Goal: Task Accomplishment & Management: Complete application form

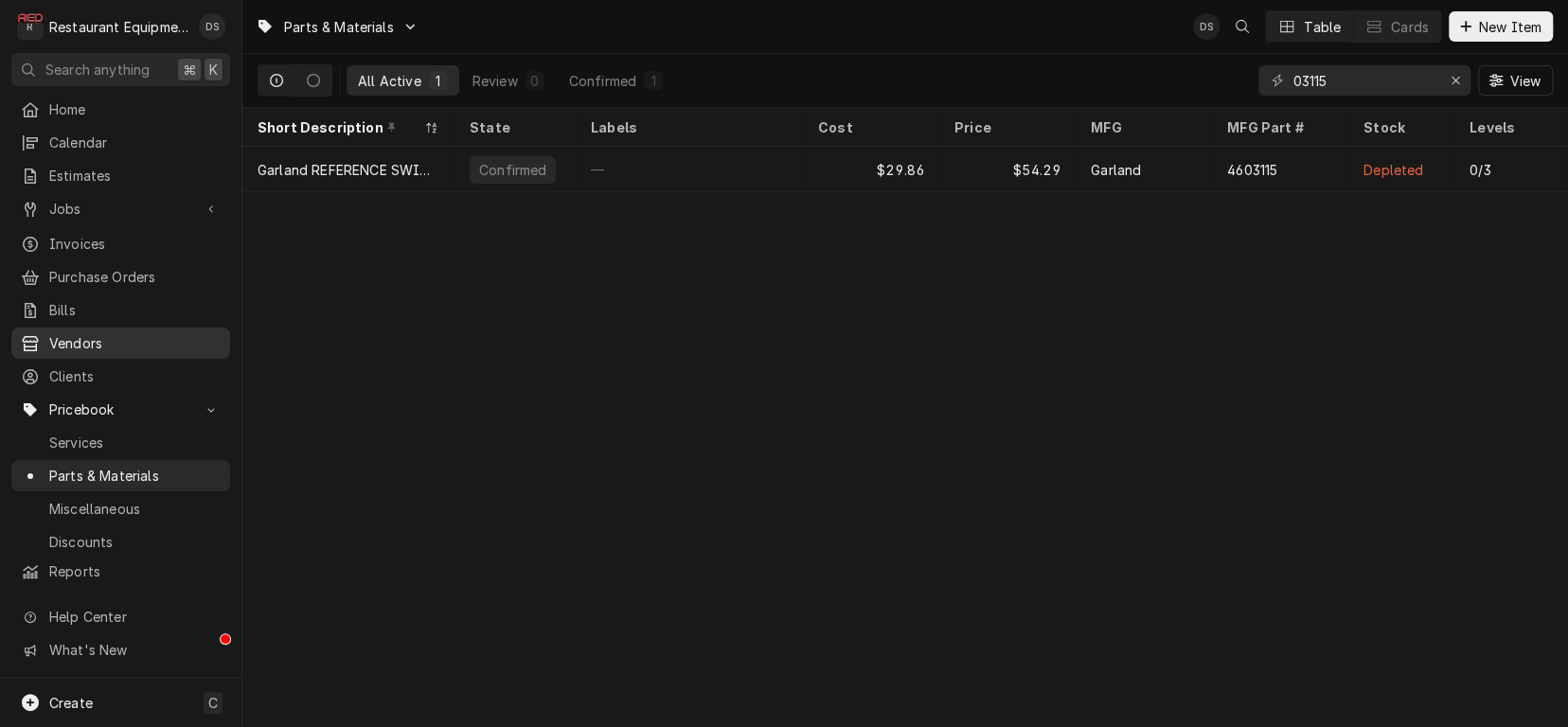
click at [80, 337] on span "Vendors" at bounding box center [134, 343] width 171 height 20
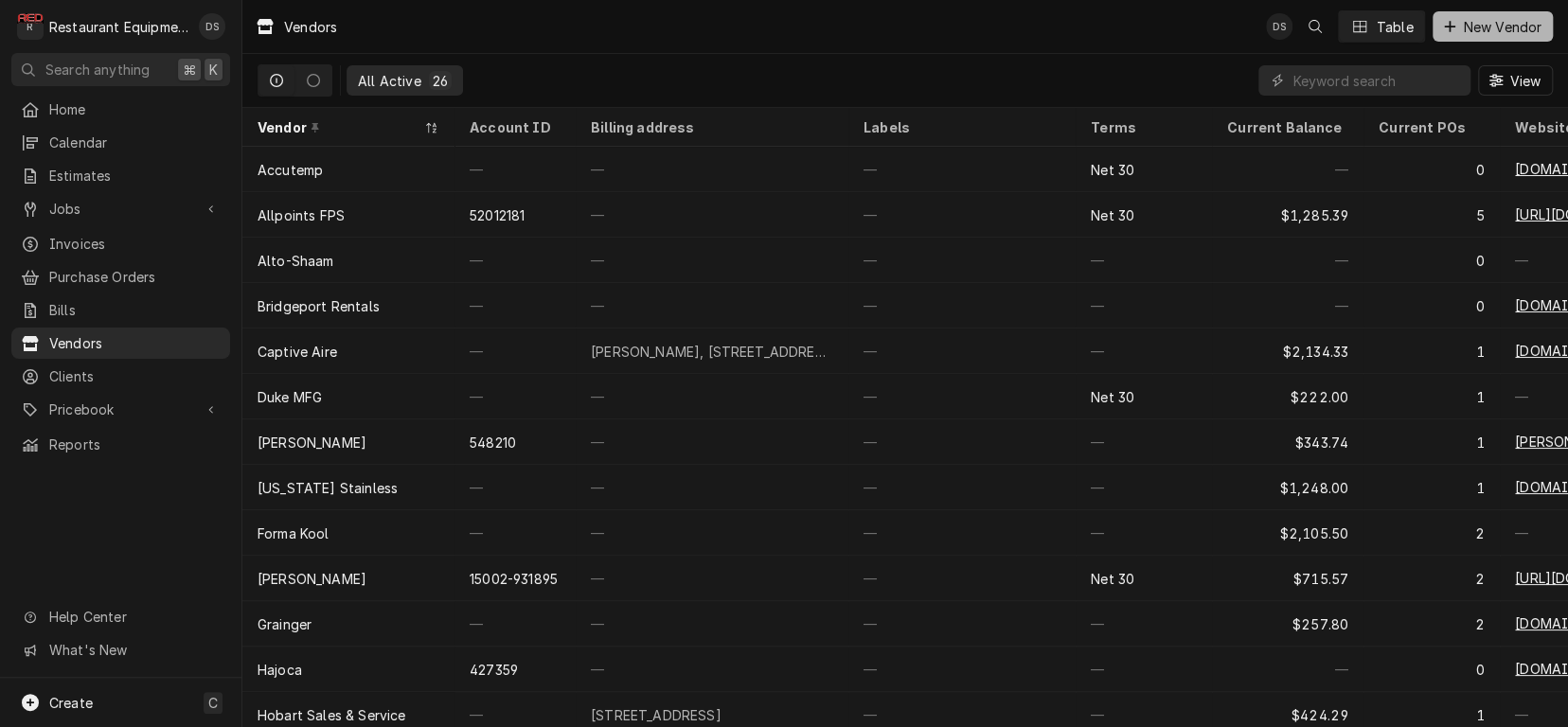
click at [1513, 26] on span "New Vendor" at bounding box center [1502, 27] width 86 height 20
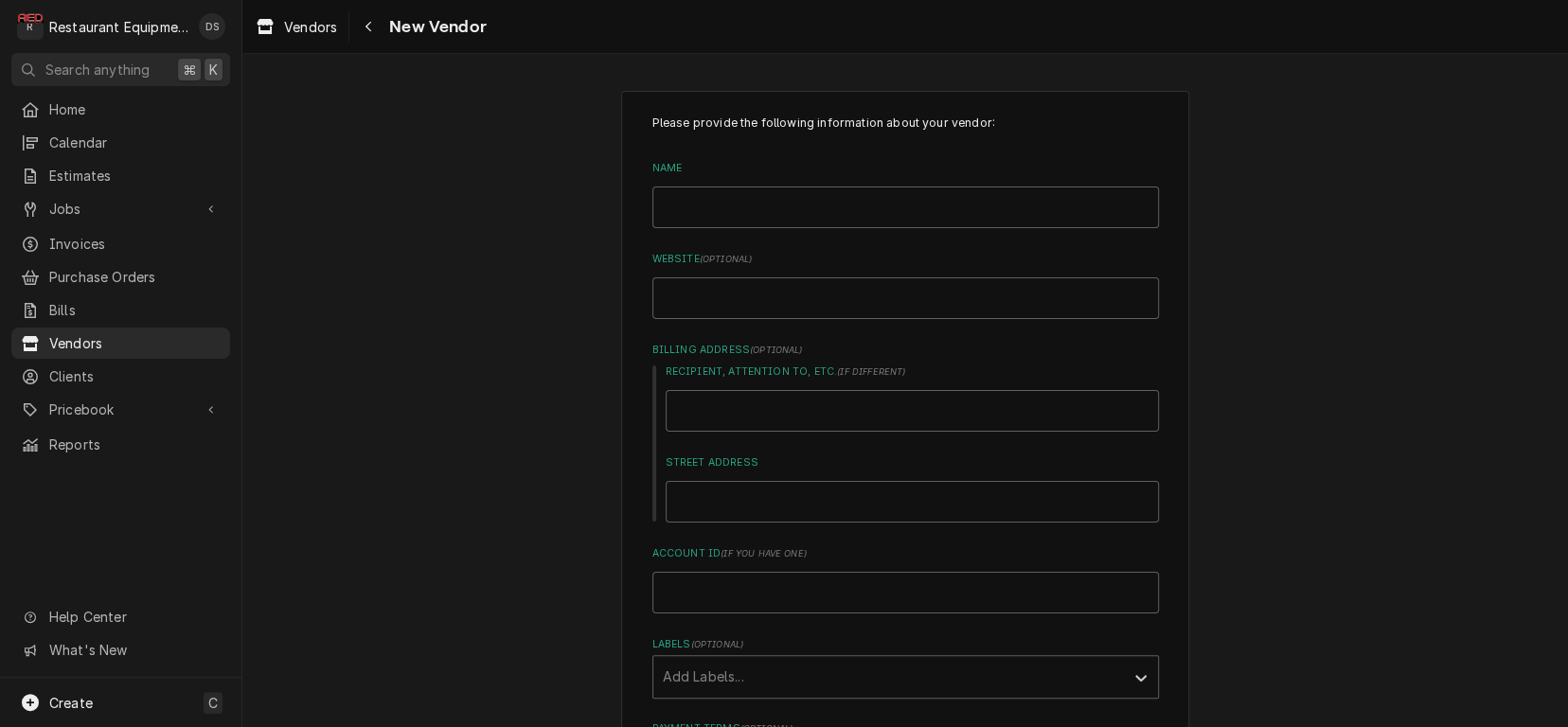
click at [821, 221] on div "Please provide the following information about your vendor: Name Website ( opti…" at bounding box center [905, 562] width 506 height 895
type input "A"
type textarea "x"
type input "Am"
type textarea "x"
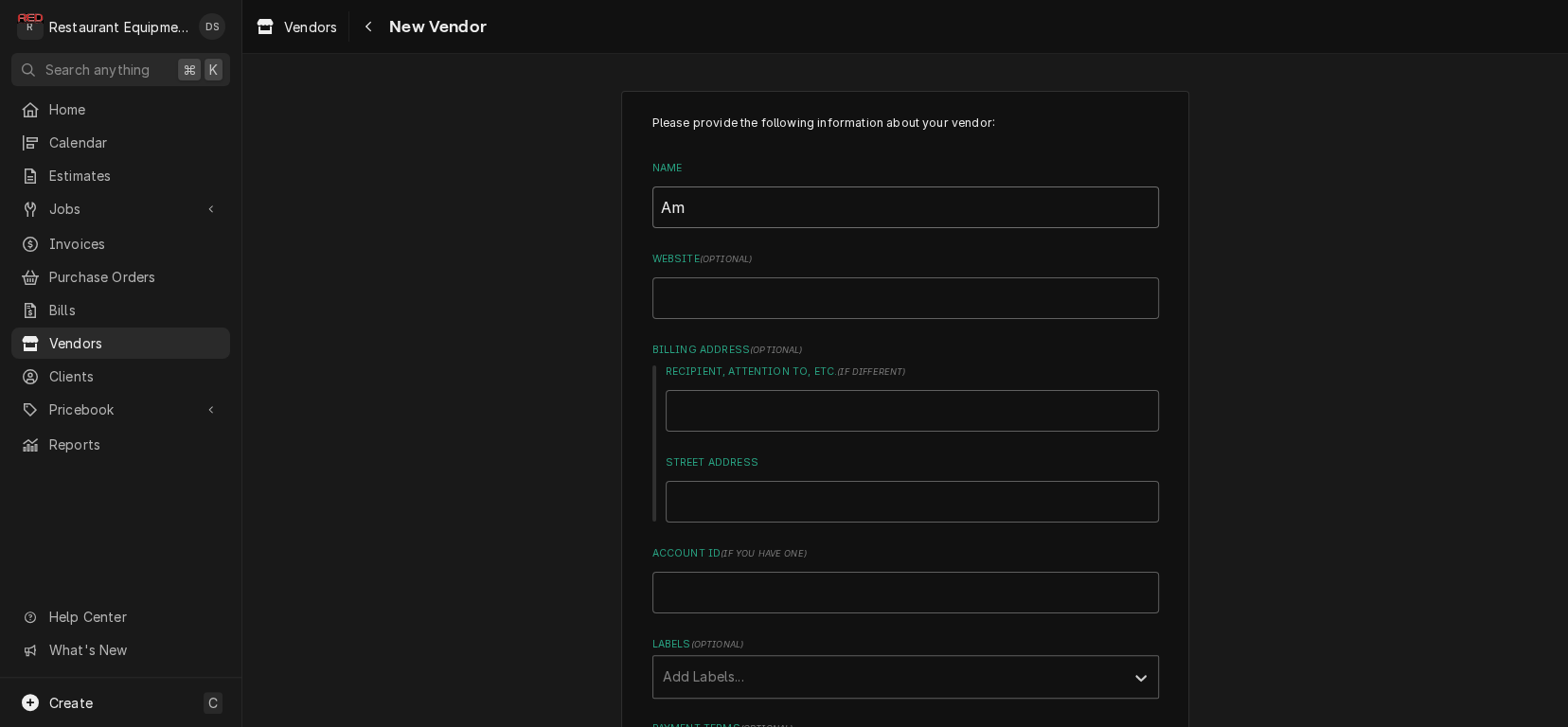
type input "Ama"
type textarea "x"
type input "Amaz"
type textarea "x"
type input "Amazo"
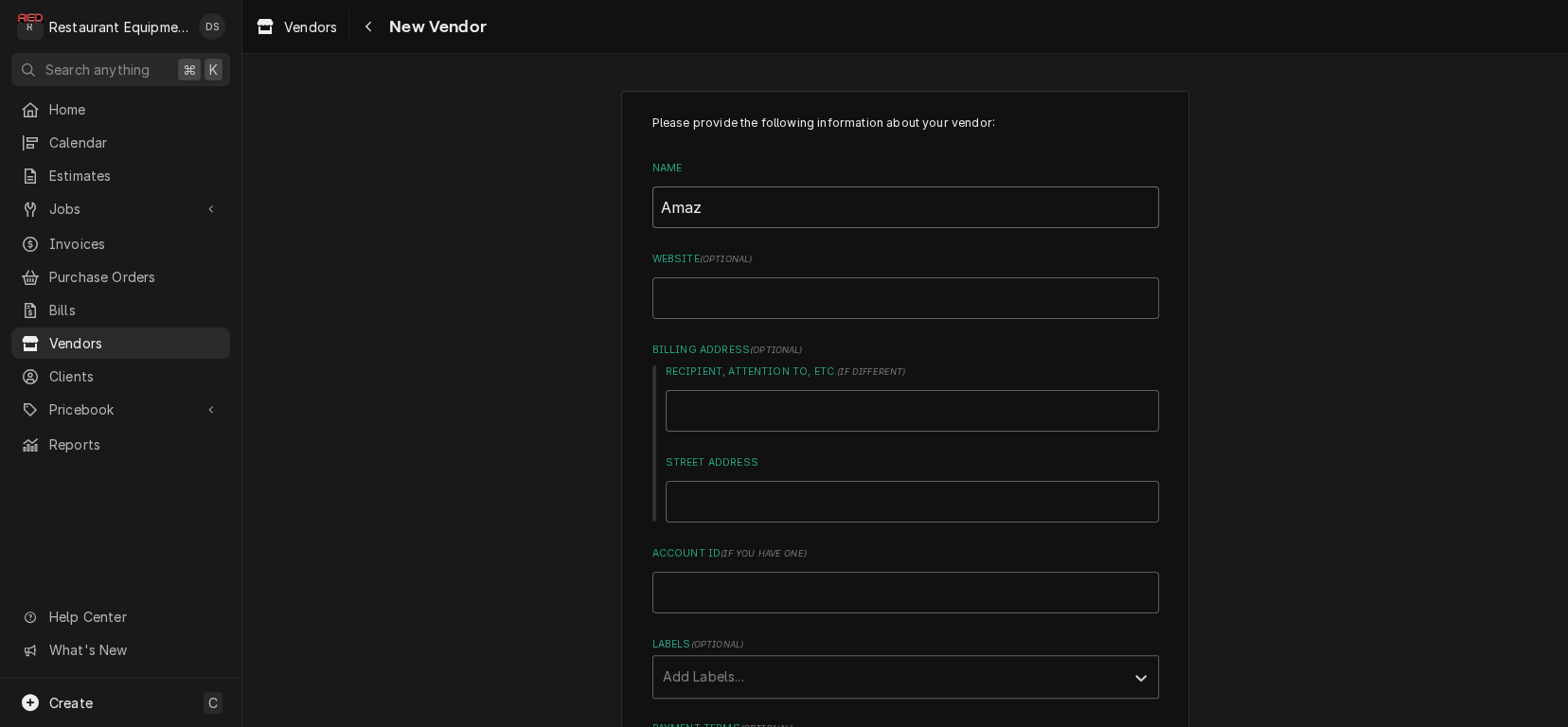
type textarea "x"
type input "Amazon"
type textarea "x"
type input "Amazon"
type input "A"
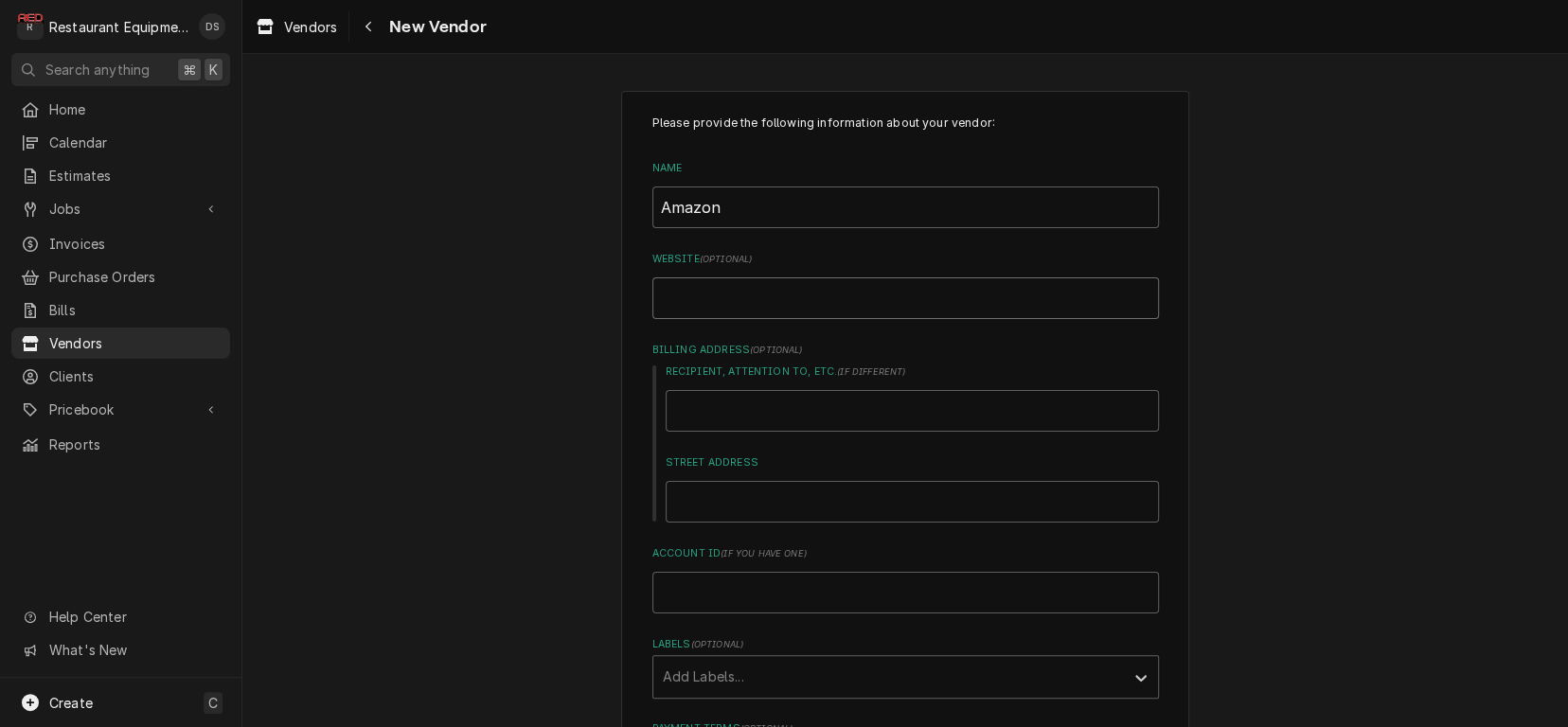
type textarea "x"
type input "Am"
type textarea "x"
type input "Ama"
type textarea "x"
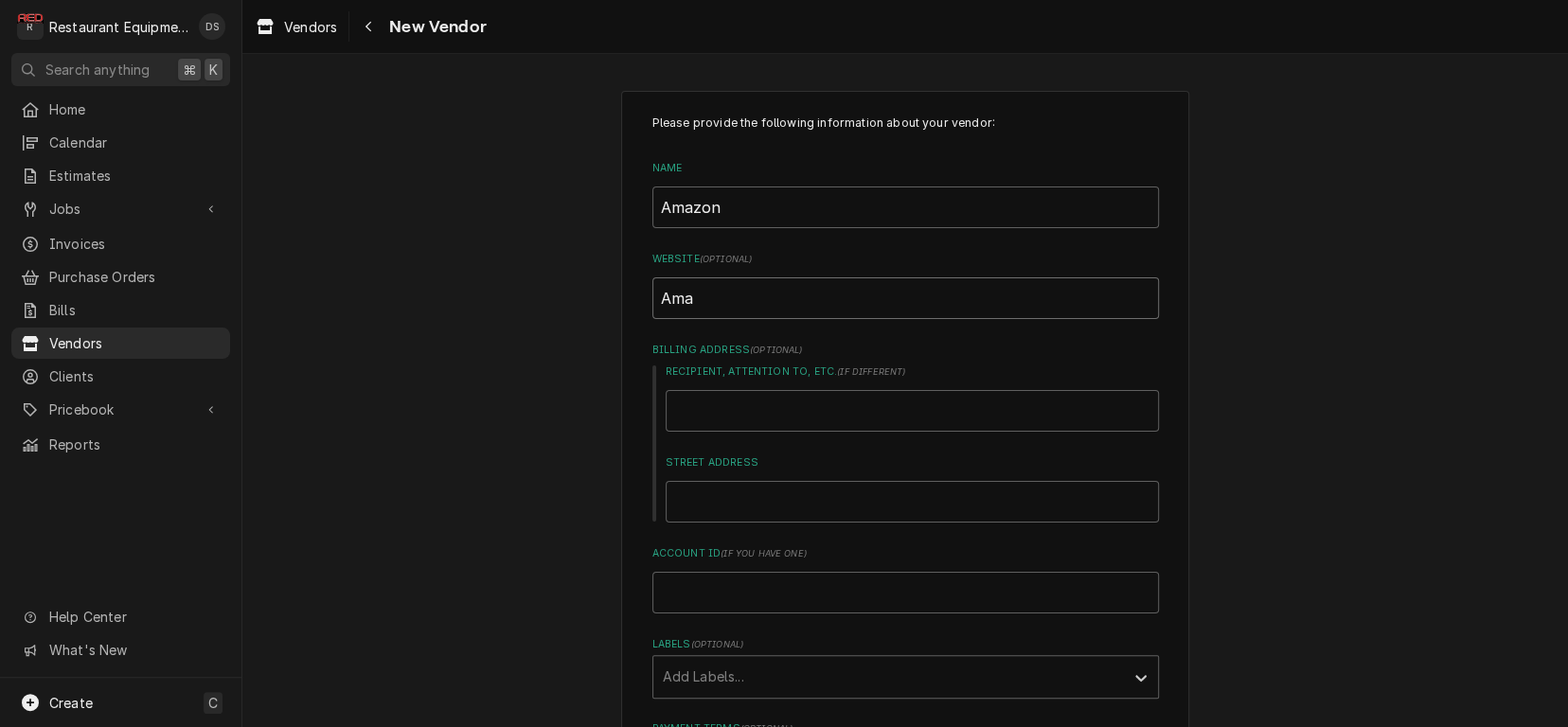
type input "Amaz"
type textarea "x"
type input "Amazo"
type textarea "x"
type input "Amazon"
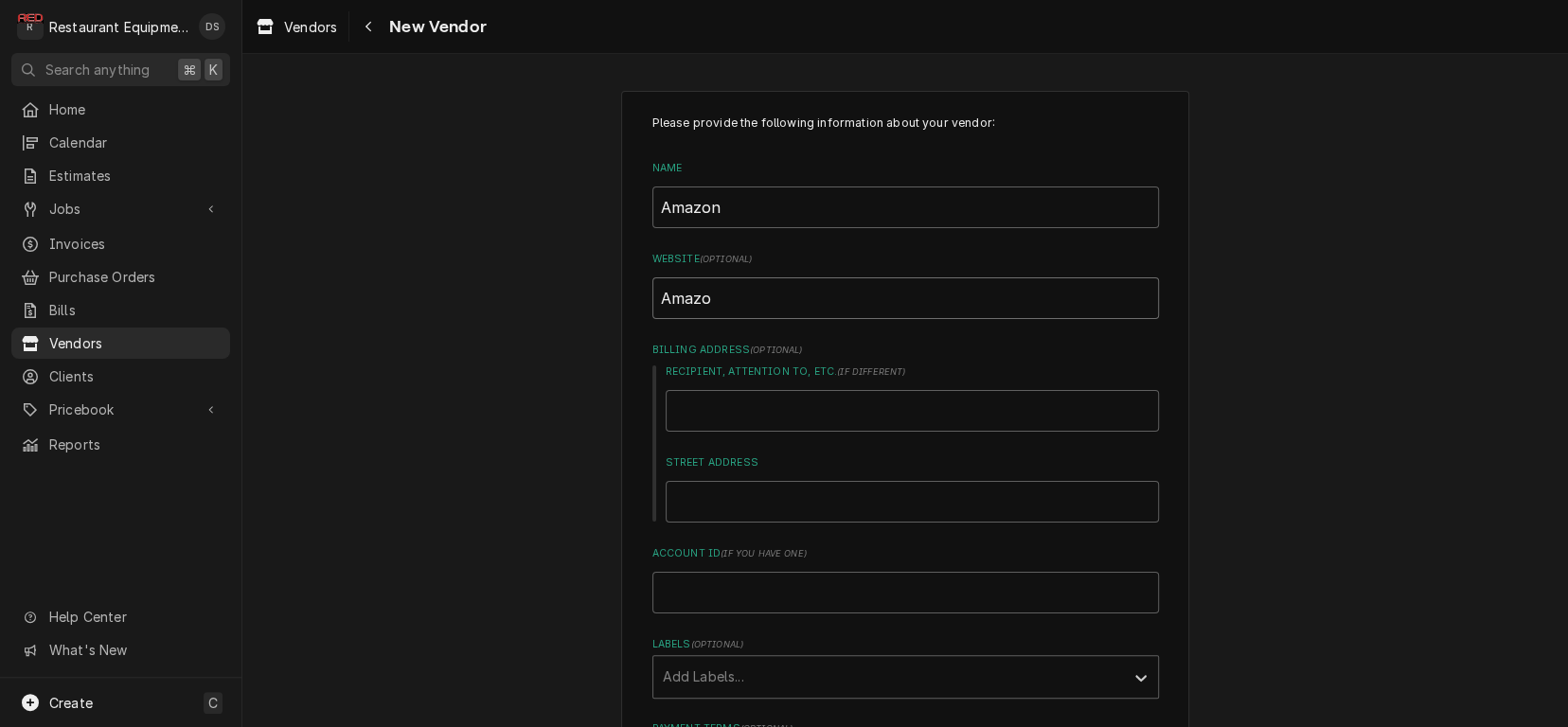
type textarea "x"
type input "Amazon."
type textarea "x"
type input "Amazon.c"
type textarea "x"
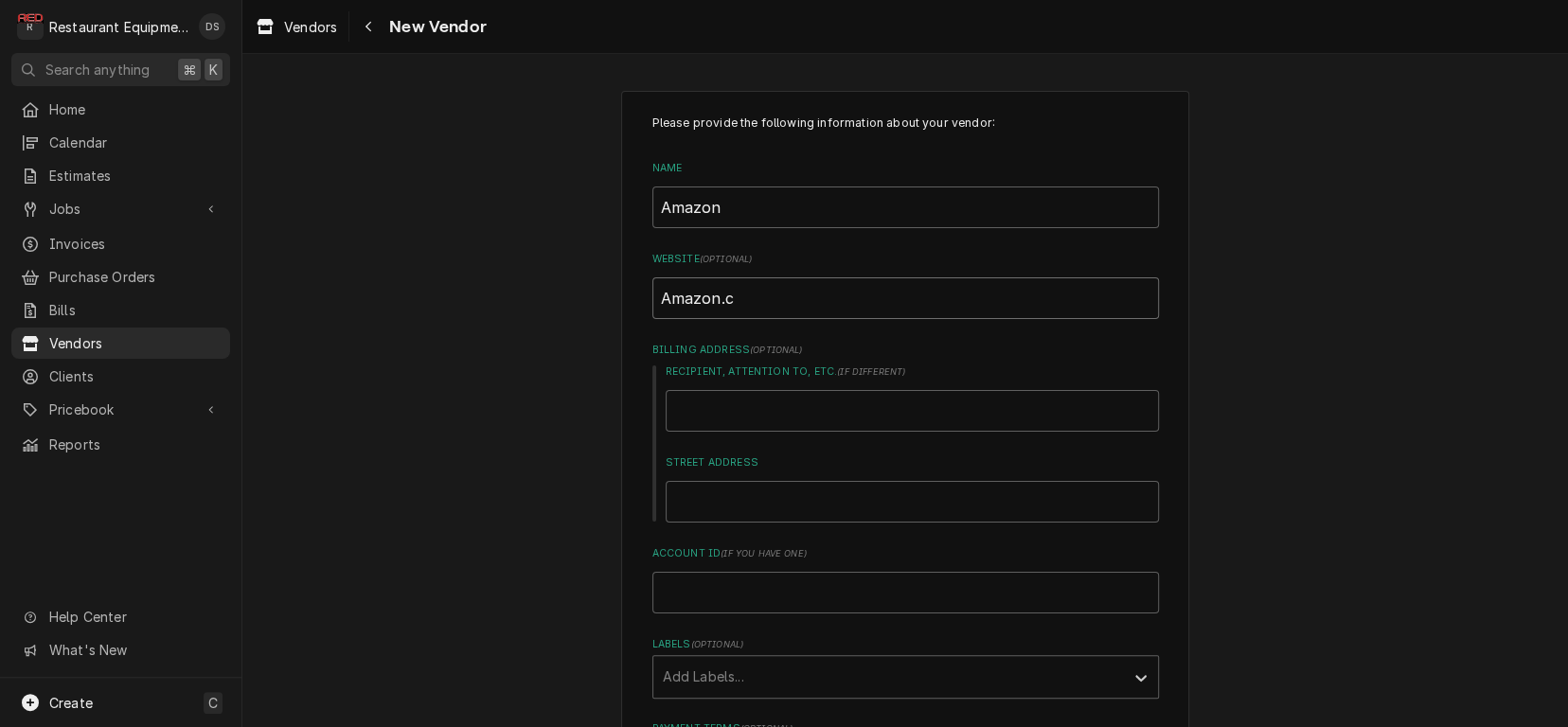
type input "Amazon.co"
type textarea "x"
type input "[DOMAIN_NAME]"
type textarea "x"
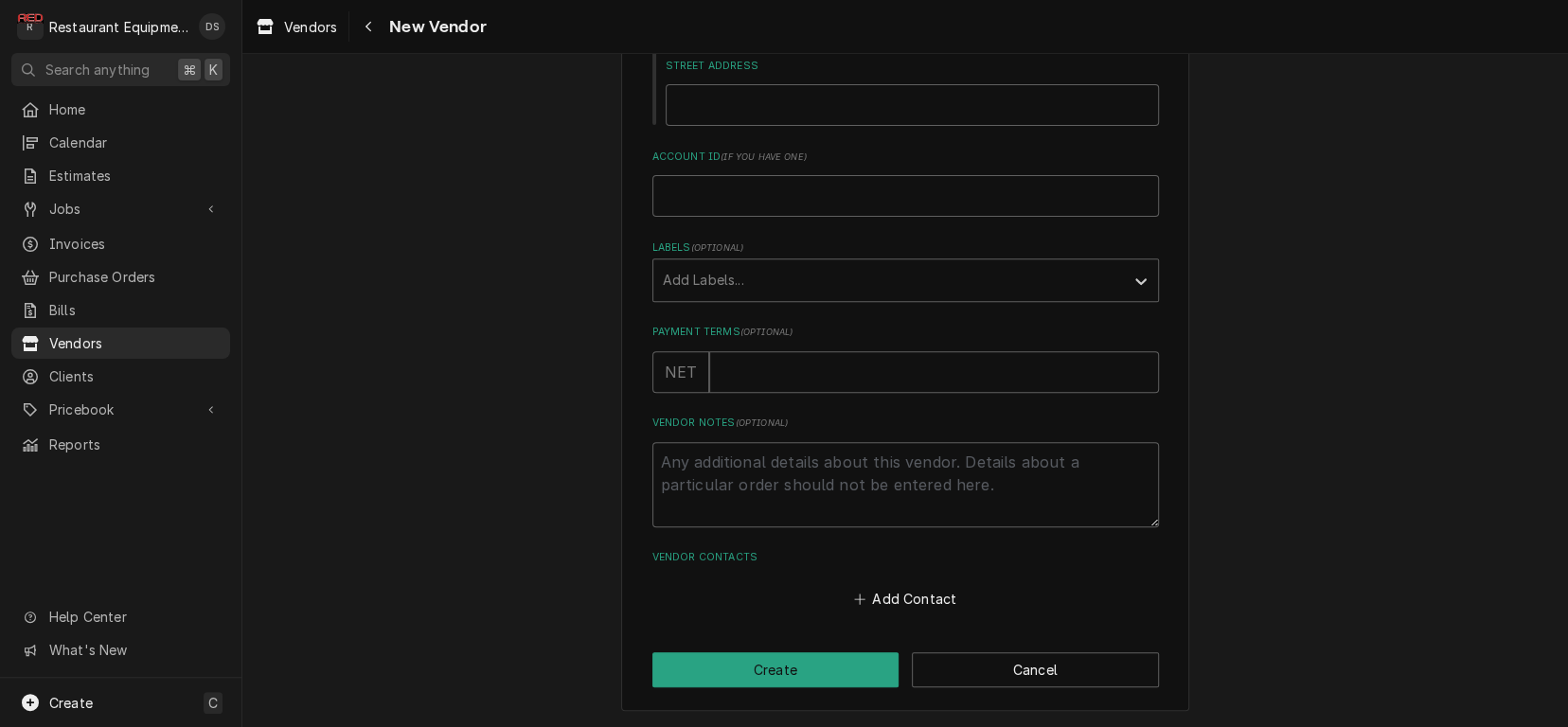
scroll to position [396, 0]
type input "[DOMAIN_NAME]"
click at [860, 667] on button "Create" at bounding box center [775, 670] width 247 height 35
type textarea "x"
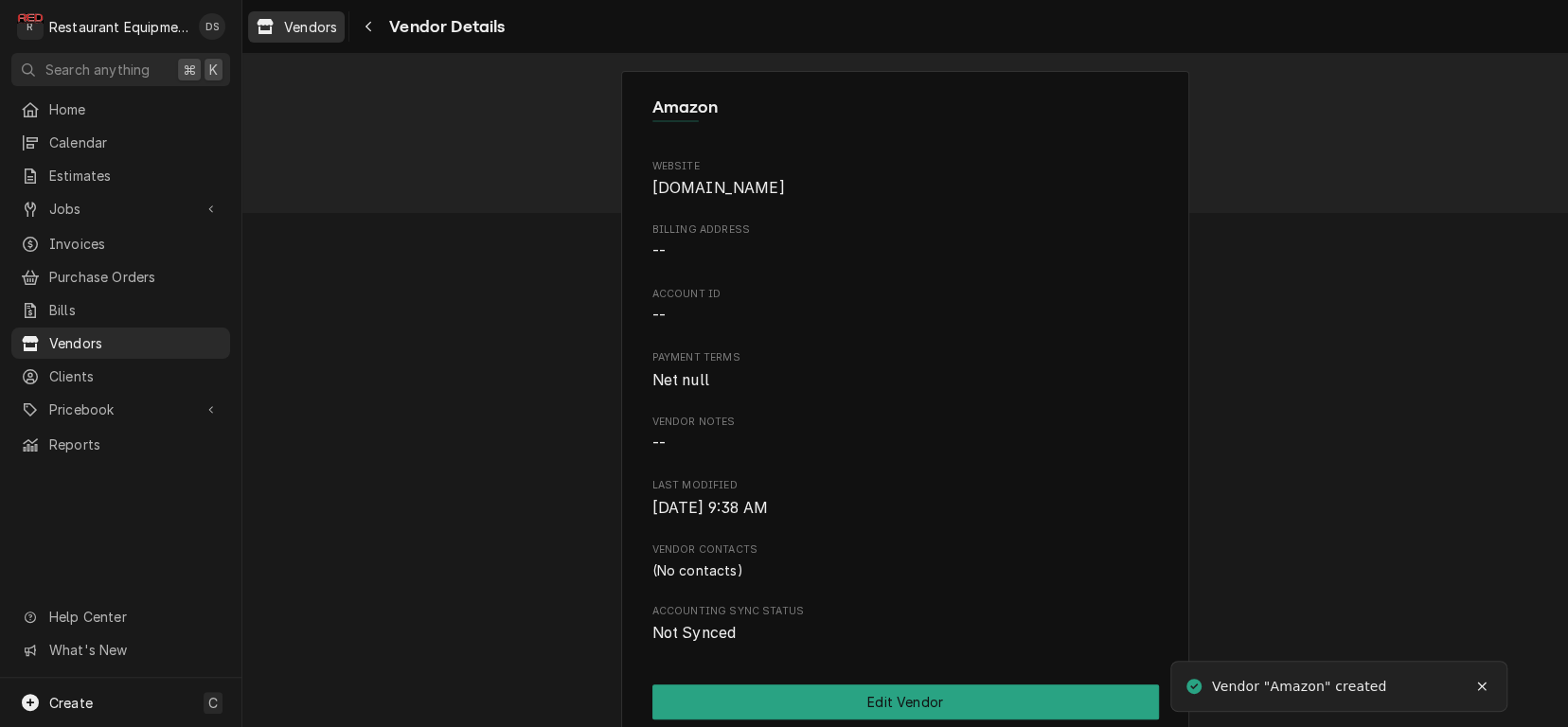
click at [315, 30] on span "Vendors" at bounding box center [310, 27] width 53 height 20
